Goal: Find specific page/section: Find specific page/section

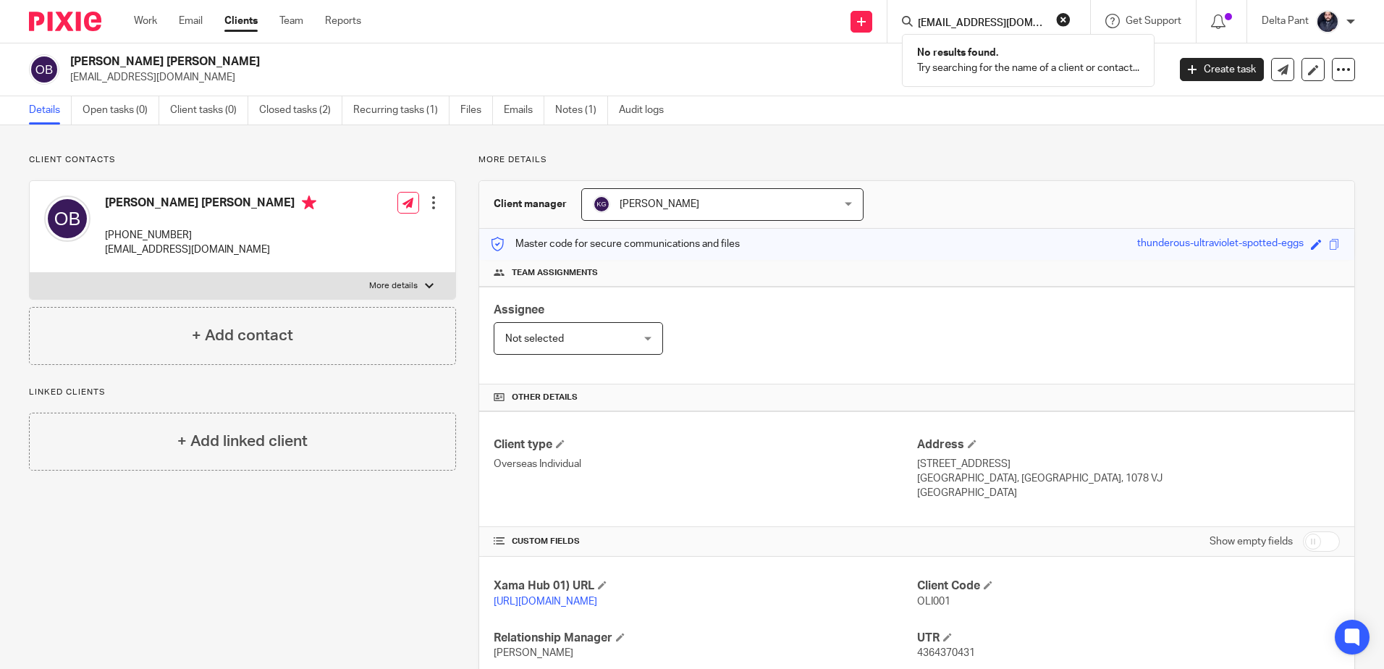
click at [1056, 18] on button "reset" at bounding box center [1063, 19] width 14 height 14
click at [1032, 22] on input "Search" at bounding box center [981, 23] width 130 height 13
paste input "Vital Homes Group Ltd"
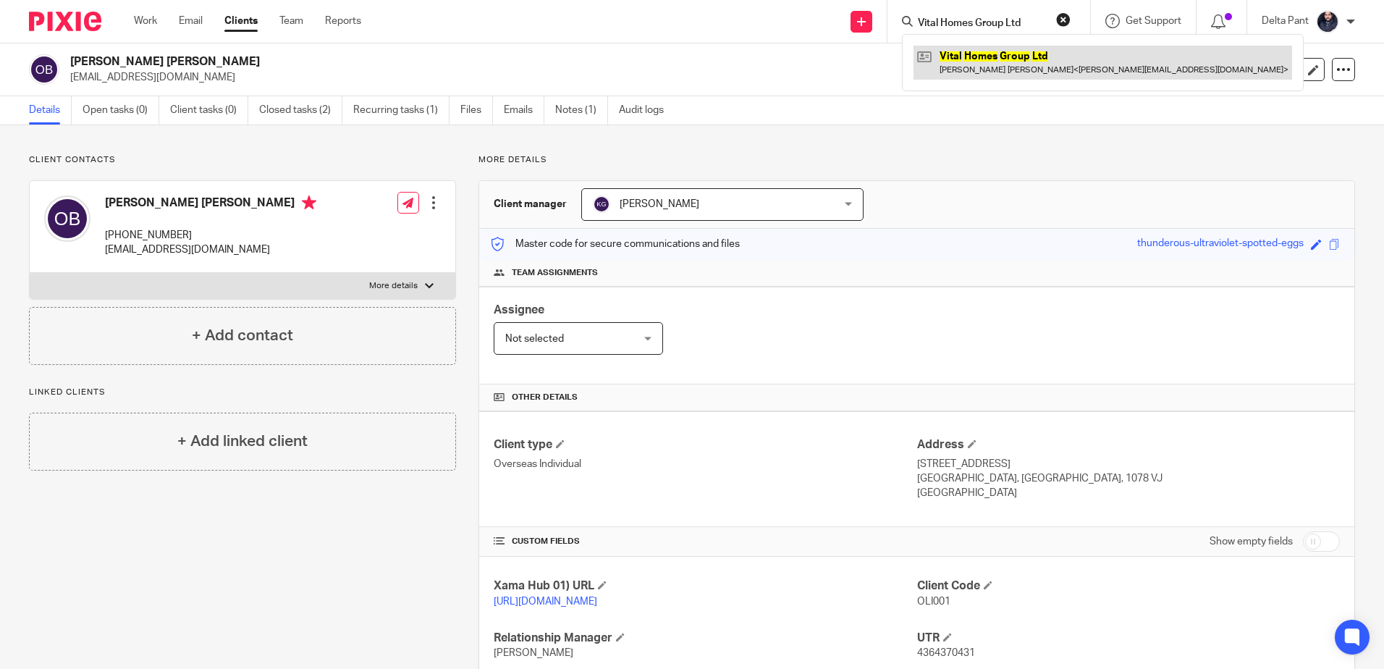
type input "Vital Homes Group Ltd"
click at [963, 59] on link at bounding box center [1102, 62] width 379 height 33
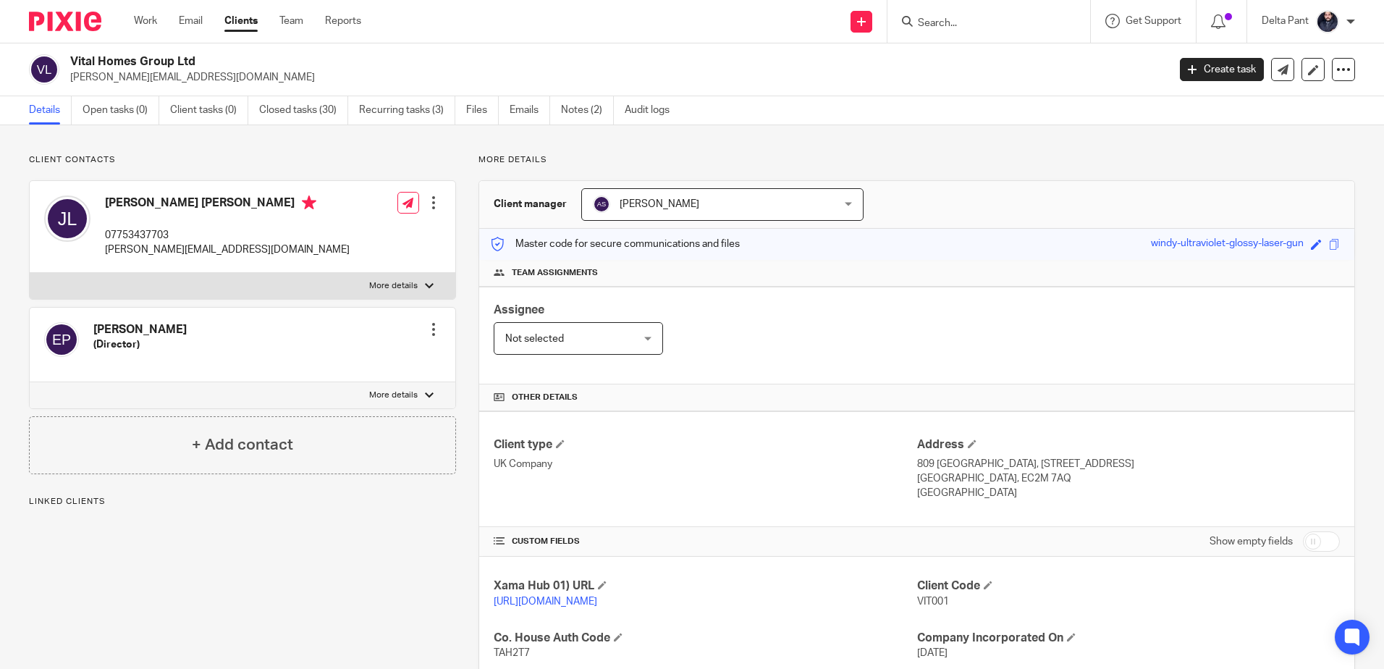
click at [68, 85] on div "Vital Homes Group Ltd [PERSON_NAME][EMAIL_ADDRESS][DOMAIN_NAME] Create task Upd…" at bounding box center [692, 69] width 1384 height 53
click at [956, 15] on form at bounding box center [993, 21] width 154 height 18
click at [948, 19] on input "Search" at bounding box center [981, 23] width 130 height 13
paste input "[PERSON_NAME][EMAIL_ADDRESS][DOMAIN_NAME]"
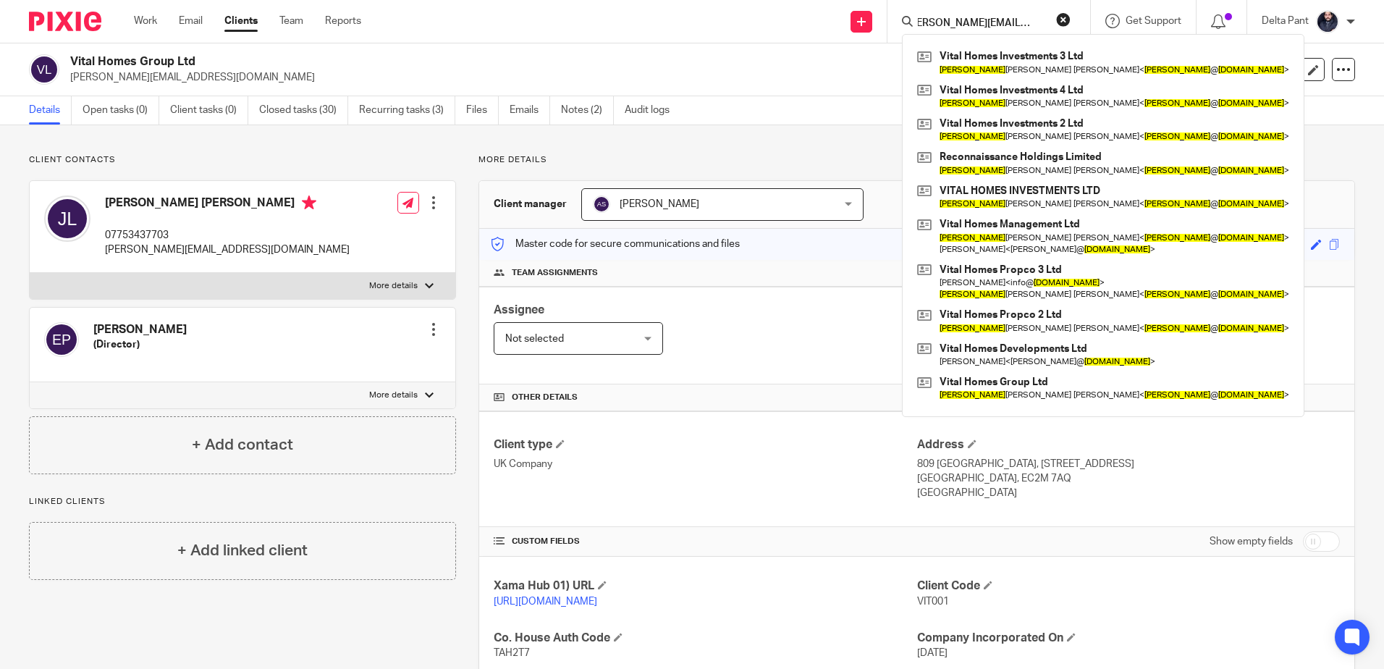
type input "[PERSON_NAME][EMAIL_ADDRESS][DOMAIN_NAME]"
click at [737, 48] on div "Vital Homes Group Ltd [PERSON_NAME][EMAIL_ADDRESS][DOMAIN_NAME] Create task Upd…" at bounding box center [692, 69] width 1384 height 53
